Goal: Task Accomplishment & Management: Manage account settings

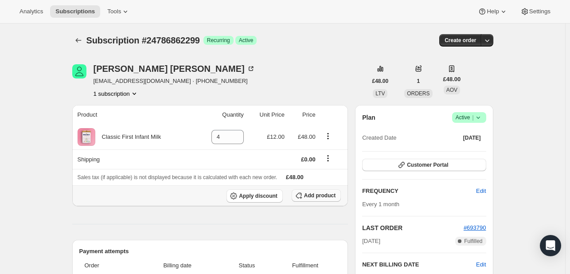
click at [323, 190] on button "Add product" at bounding box center [316, 195] width 49 height 12
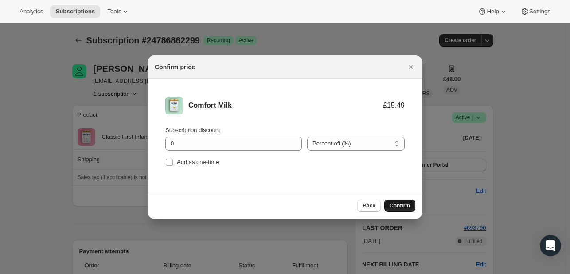
click at [408, 205] on span "Confirm" at bounding box center [399, 205] width 20 height 7
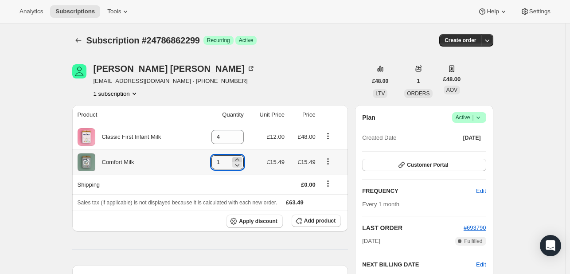
click at [241, 156] on icon at bounding box center [237, 159] width 9 height 9
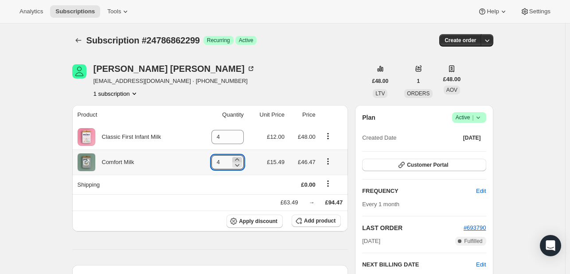
click at [241, 156] on icon at bounding box center [237, 159] width 9 height 9
click at [240, 166] on icon at bounding box center [237, 164] width 9 height 9
type input "3"
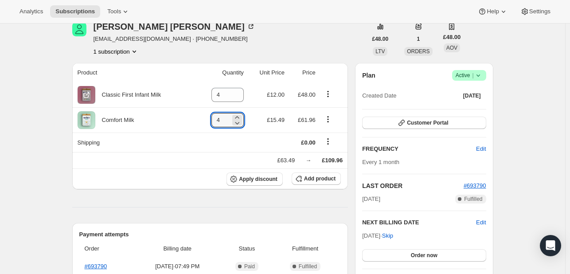
scroll to position [83, 0]
type input "4"
click at [325, 95] on icon "Product actions" at bounding box center [327, 93] width 9 height 9
click at [328, 50] on div "Bradley Connery bradley19946@outlook.com · +447796644553 1 subscription" at bounding box center [219, 39] width 295 height 34
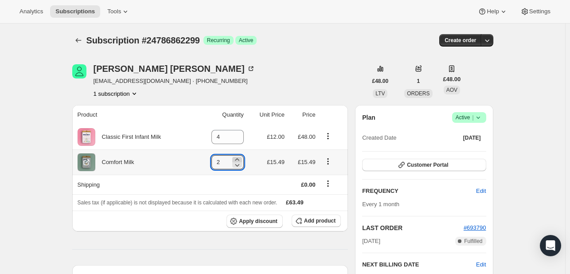
click at [240, 156] on icon at bounding box center [237, 159] width 9 height 9
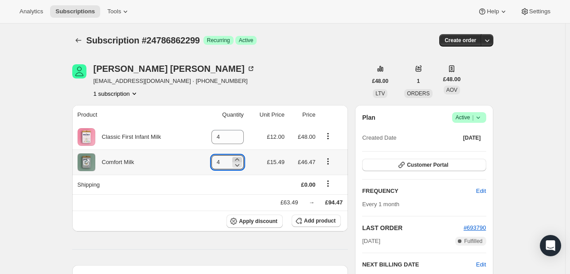
click at [240, 156] on icon at bounding box center [237, 159] width 9 height 9
click at [240, 164] on icon at bounding box center [237, 164] width 9 height 9
click at [238, 156] on icon at bounding box center [237, 159] width 9 height 9
click at [239, 167] on icon at bounding box center [237, 164] width 9 height 9
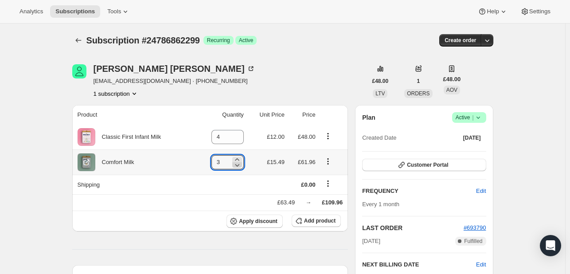
click at [239, 167] on icon at bounding box center [237, 164] width 9 height 9
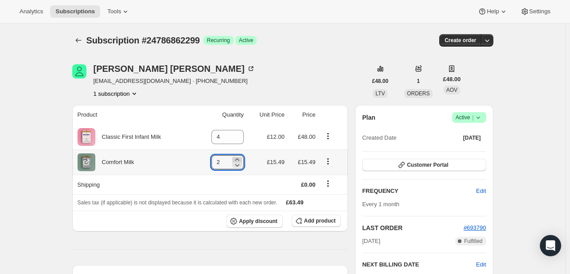
click at [241, 157] on icon at bounding box center [237, 159] width 9 height 9
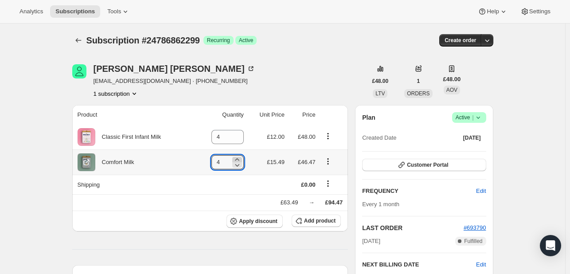
click at [241, 157] on icon at bounding box center [237, 159] width 9 height 9
click at [240, 162] on icon at bounding box center [237, 164] width 9 height 9
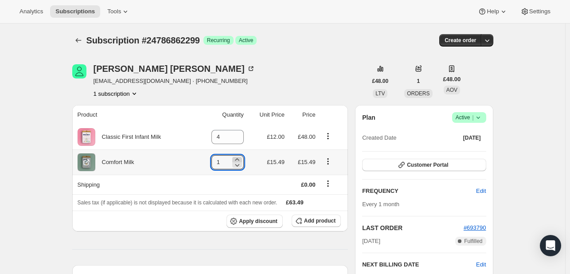
click at [239, 158] on icon at bounding box center [237, 159] width 4 height 2
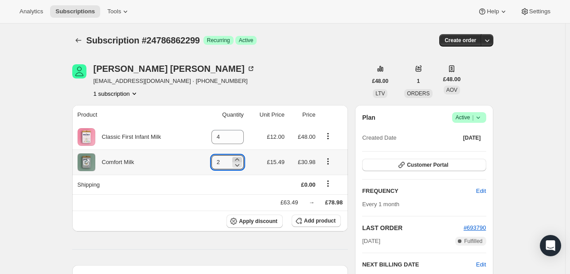
click at [239, 158] on icon at bounding box center [237, 159] width 4 height 2
click at [238, 164] on icon at bounding box center [234, 164] width 9 height 9
click at [238, 164] on icon at bounding box center [237, 165] width 4 height 3
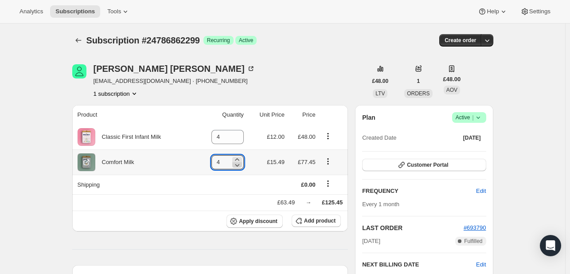
type input "3"
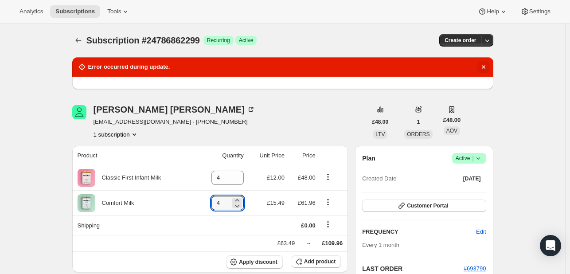
type input "4"
click at [486, 63] on icon "Dismiss notification" at bounding box center [483, 66] width 9 height 9
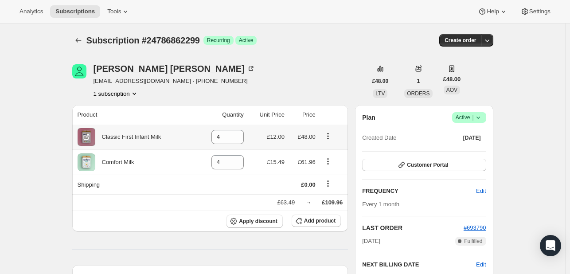
click at [338, 132] on div at bounding box center [332, 137] width 22 height 12
click at [328, 135] on icon "Product actions" at bounding box center [327, 135] width 1 height 1
click at [327, 150] on span "Remove" at bounding box center [323, 152] width 21 height 7
type input "0"
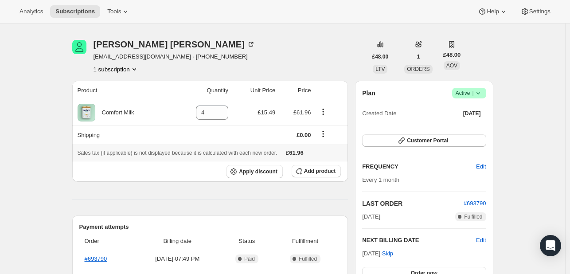
scroll to position [8, 0]
